Goal: Use online tool/utility: Utilize a website feature to perform a specific function

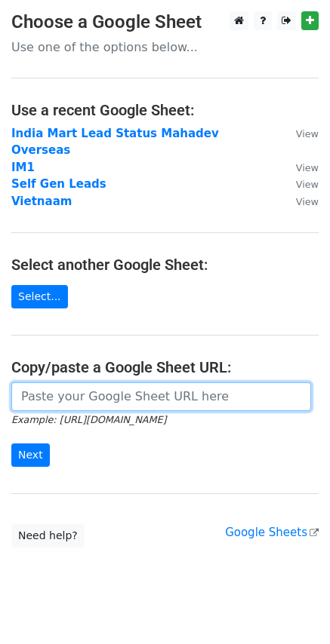
click at [72, 393] on input "url" at bounding box center [160, 396] width 299 height 29
paste input "https://docs.google.com/spreadsheets/d/1uiSvIXkrg9QdLJ23ZvNY4jRQGYZWOlW5xlDd_42…"
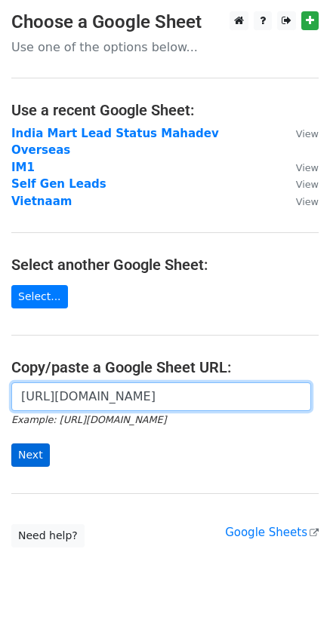
type input "https://docs.google.com/spreadsheets/d/1uiSvIXkrg9QdLJ23ZvNY4jRQGYZWOlW5xlDd_42…"
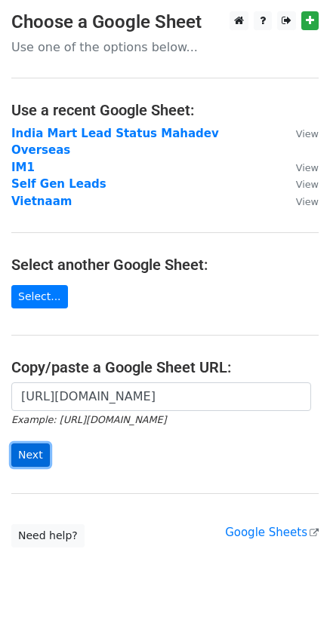
click at [32, 443] on input "Next" at bounding box center [30, 454] width 38 height 23
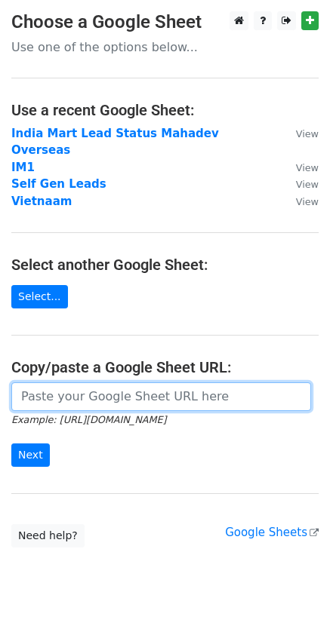
click at [140, 382] on input "url" at bounding box center [160, 396] width 299 height 29
paste input "https://docs.google.com/spreadsheets/d/1uiSvIXkrg9QdLJ23ZvNY4jRQGYZWOlW5xlDd_42…"
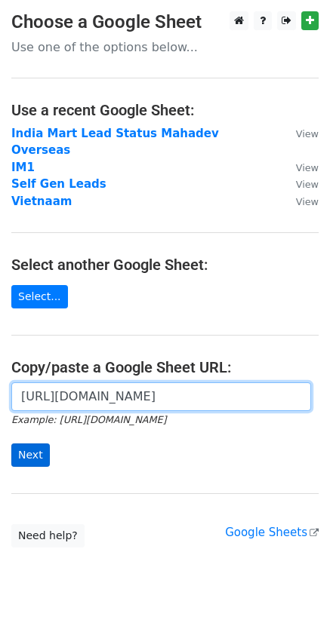
type input "https://docs.google.com/spreadsheets/d/1uiSvIXkrg9QdLJ23ZvNY4jRQGYZWOlW5xlDd_42…"
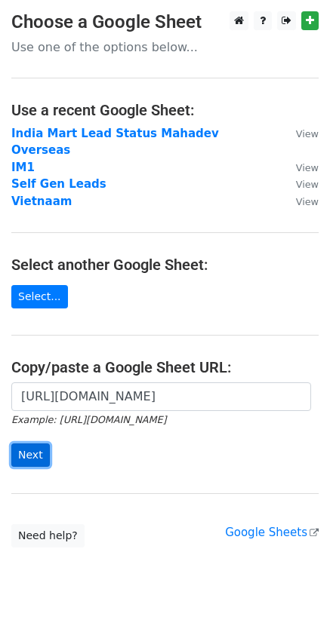
click at [24, 443] on input "Next" at bounding box center [30, 454] width 38 height 23
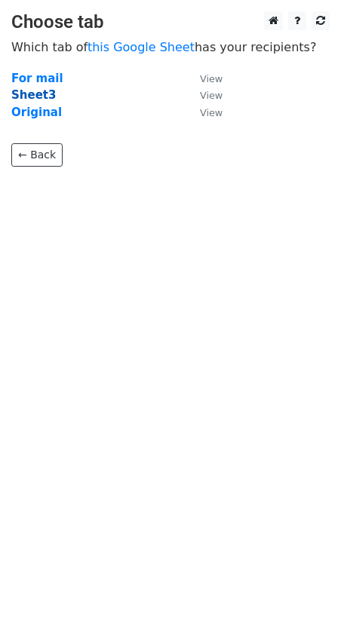
click at [38, 94] on strong "Sheet3" at bounding box center [33, 95] width 44 height 14
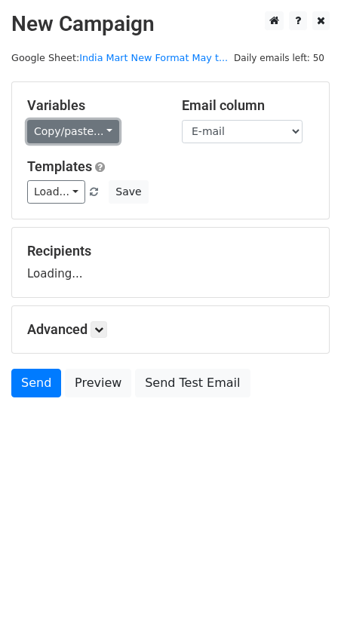
click at [88, 127] on link "Copy/paste..." at bounding box center [73, 131] width 92 height 23
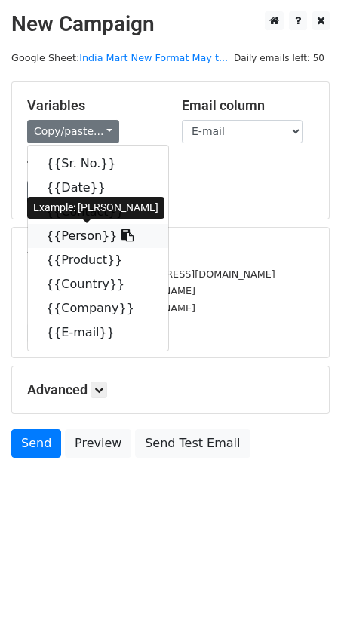
click at [81, 239] on link "{{Person}}" at bounding box center [98, 236] width 140 height 24
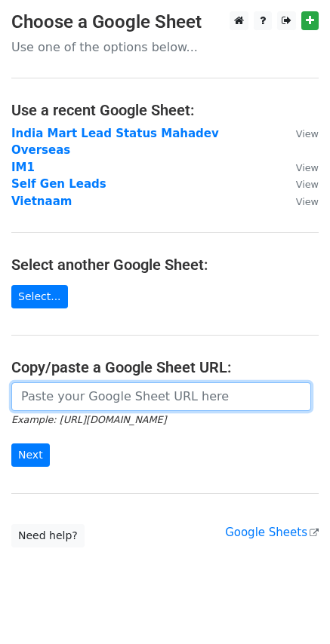
click at [110, 382] on input "url" at bounding box center [160, 396] width 299 height 29
paste input "[URL][DOMAIN_NAME]"
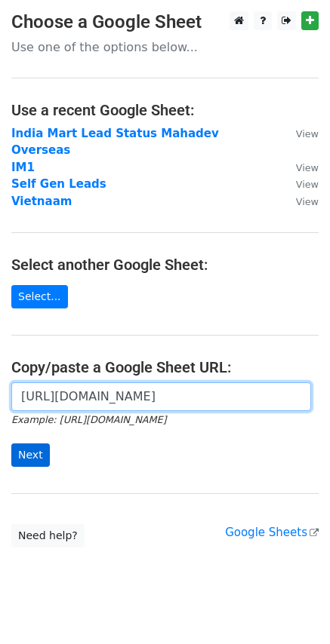
type input "[URL][DOMAIN_NAME]"
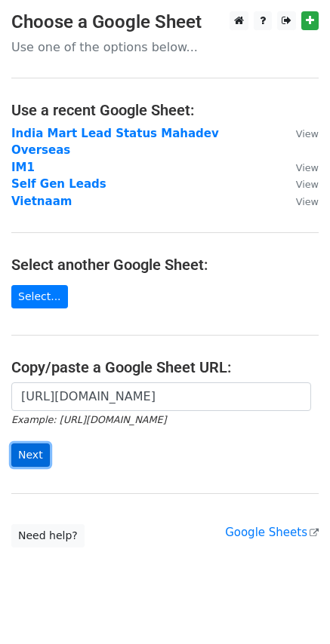
click at [35, 443] on input "Next" at bounding box center [30, 454] width 38 height 23
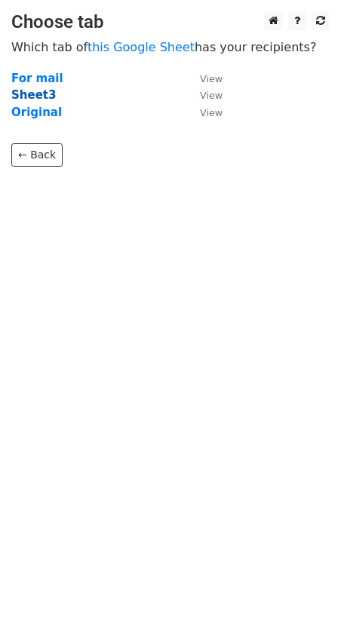
click at [38, 92] on strong "Sheet3" at bounding box center [33, 95] width 44 height 14
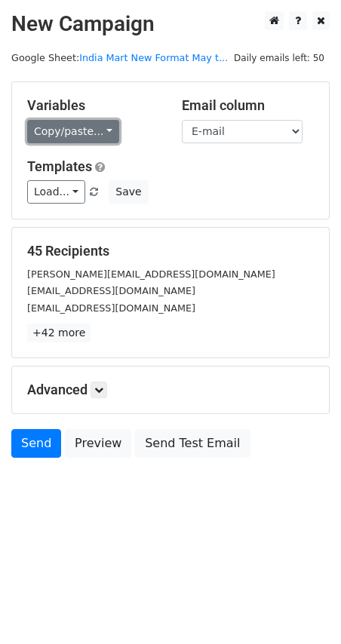
click at [91, 133] on link "Copy/paste..." at bounding box center [73, 131] width 92 height 23
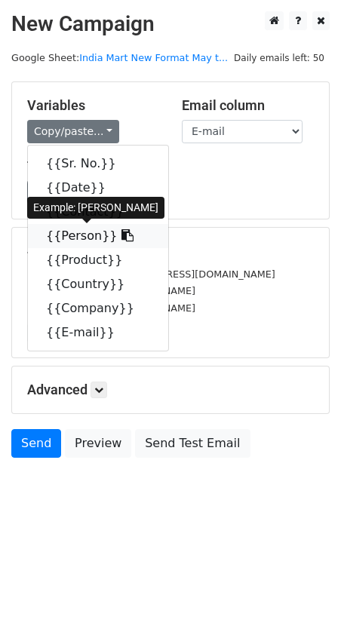
click at [82, 241] on link "{{Person}}" at bounding box center [98, 236] width 140 height 24
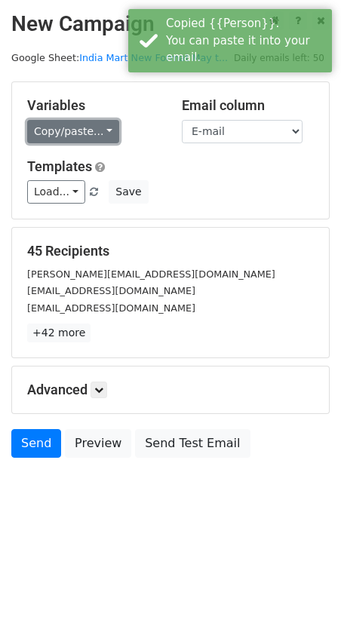
click at [75, 132] on link "Copy/paste..." at bounding box center [73, 131] width 92 height 23
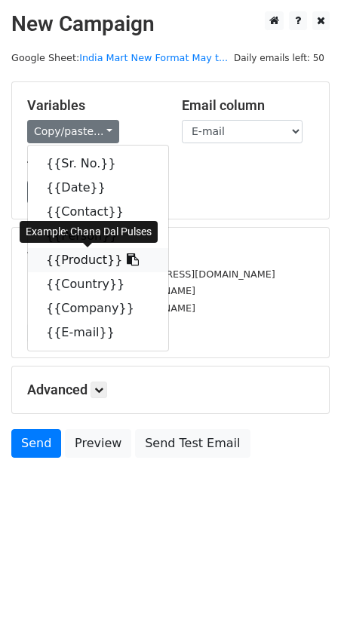
click at [81, 258] on link "{{Product}}" at bounding box center [98, 260] width 140 height 24
